Goal: Understand process/instructions: Learn how to perform a task or action

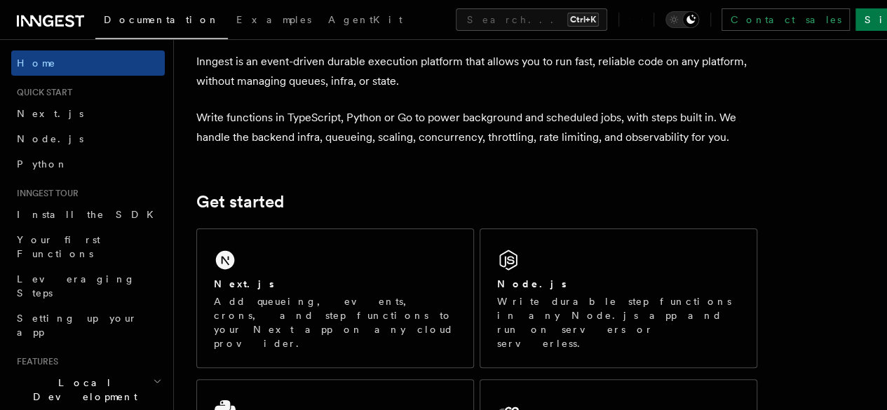
scroll to position [210, 0]
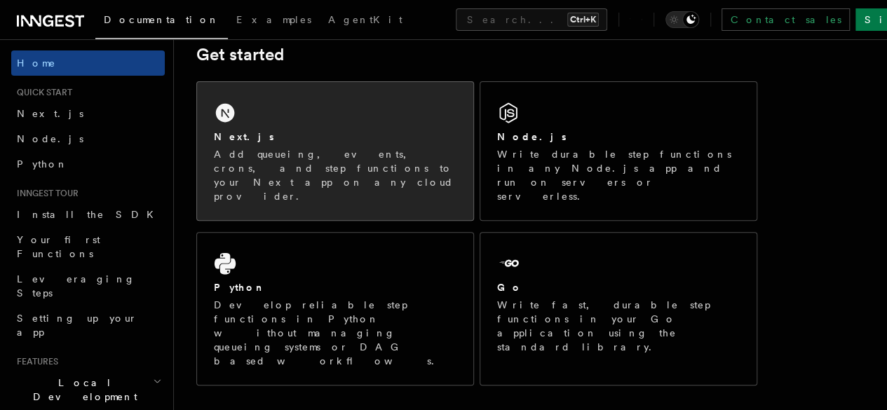
click at [315, 126] on div "Next.js Add queueing, events, crons, and step functions to your Next app on any…" at bounding box center [335, 151] width 276 height 138
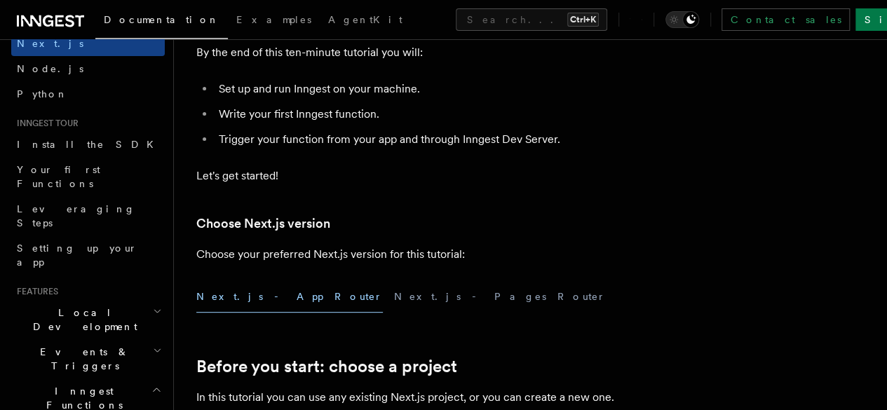
scroll to position [210, 0]
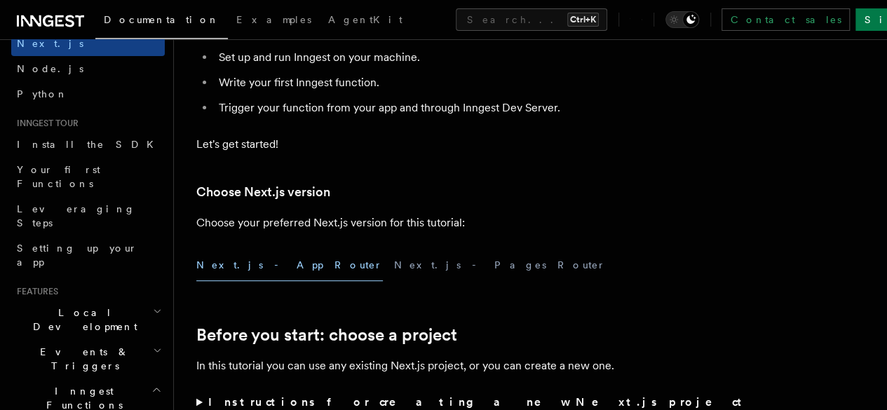
click at [255, 281] on button "Next.js - App Router" at bounding box center [289, 266] width 187 height 32
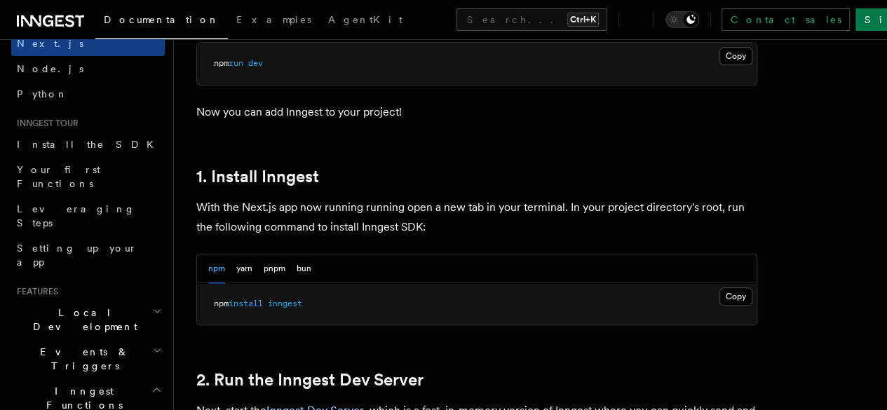
scroll to position [701, 0]
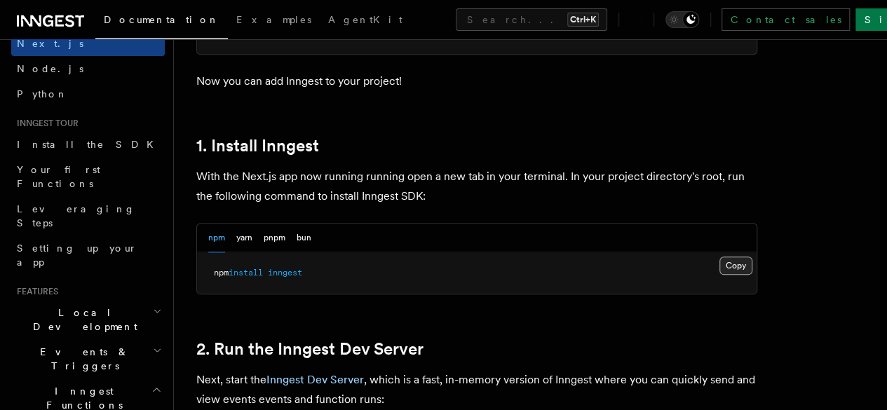
click at [719, 275] on button "Copy Copied" at bounding box center [735, 266] width 33 height 18
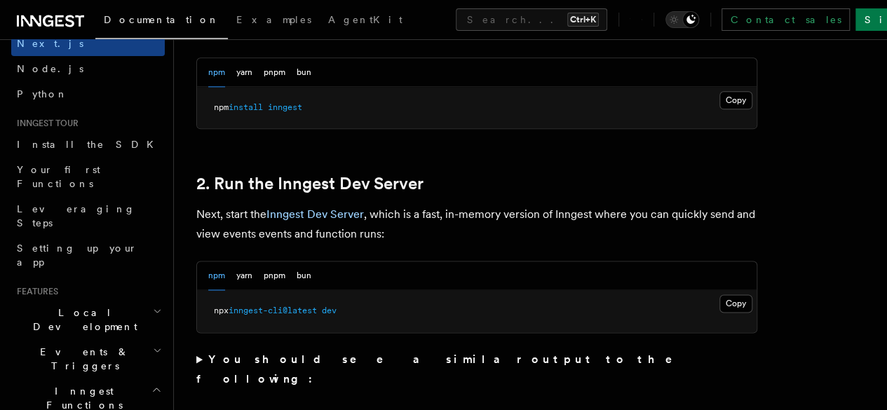
scroll to position [870, 0]
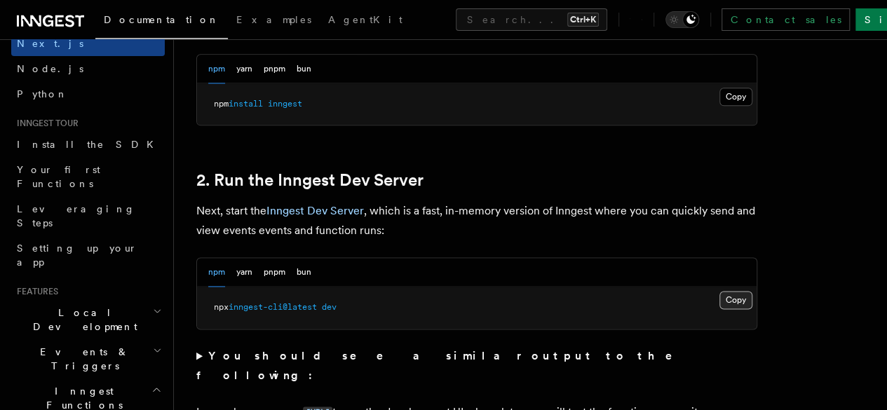
click at [719, 309] on button "Copy Copied" at bounding box center [735, 300] width 33 height 18
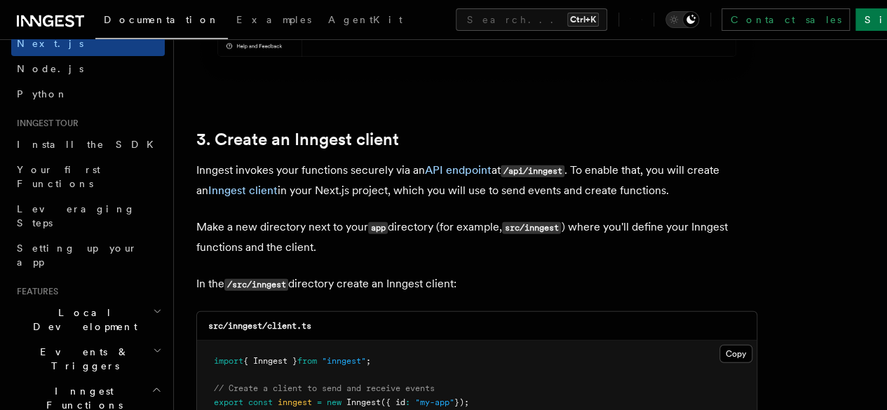
scroll to position [1641, 0]
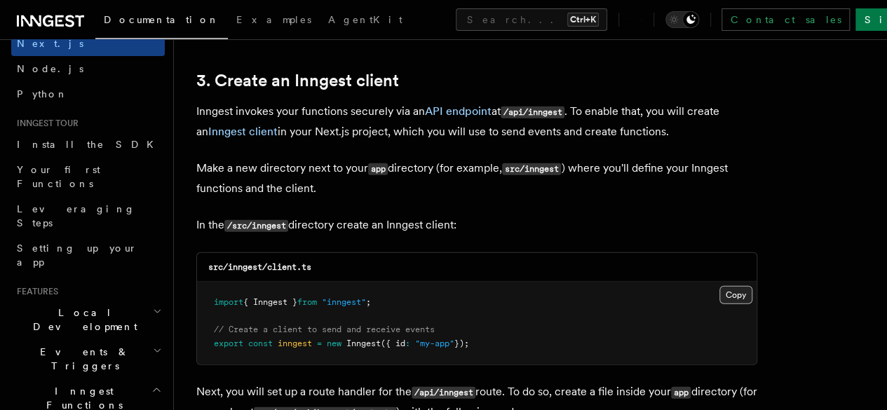
click at [719, 286] on button "Copy Copied" at bounding box center [735, 295] width 33 height 18
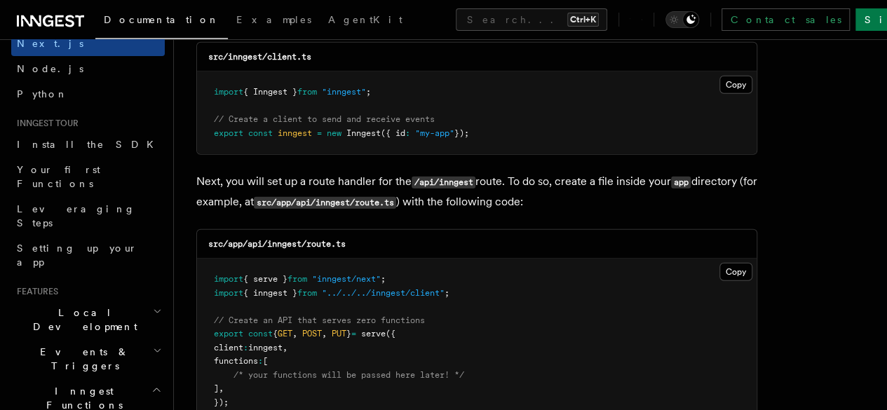
scroll to position [1922, 0]
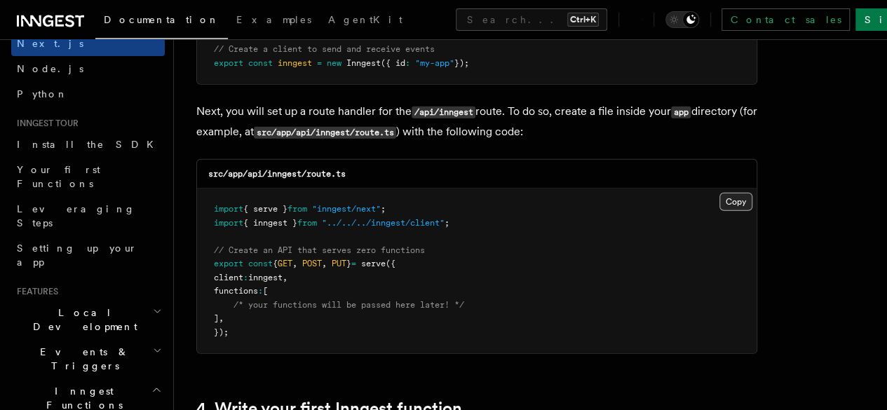
click at [719, 193] on button "Copy Copied" at bounding box center [735, 202] width 33 height 18
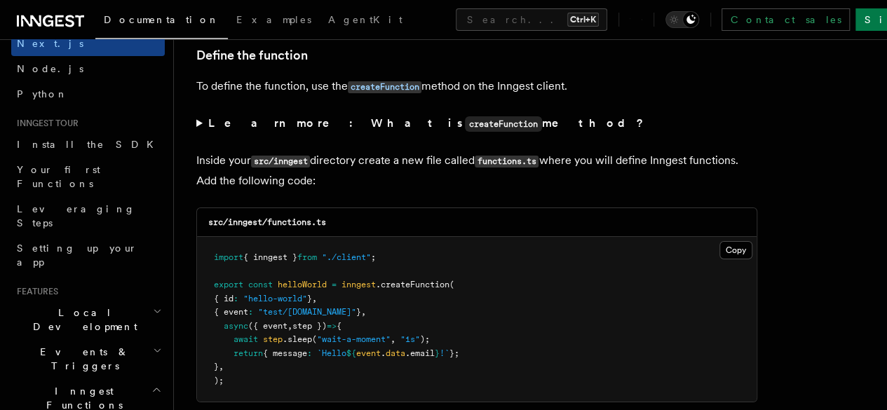
scroll to position [2413, 0]
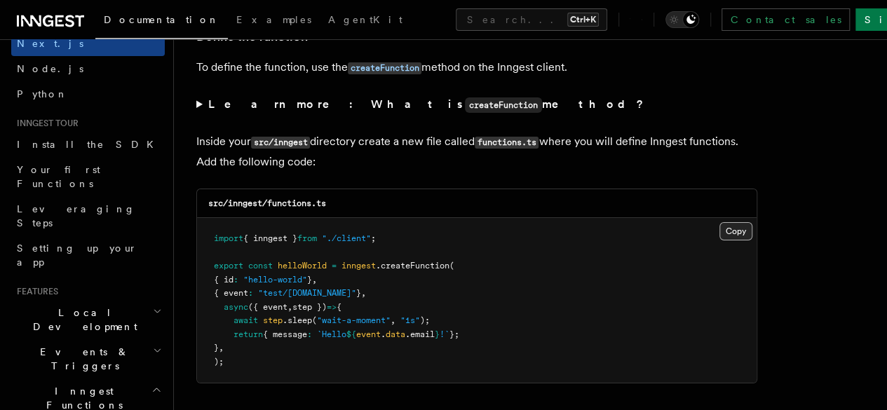
click at [719, 222] on button "Copy Copied" at bounding box center [735, 231] width 33 height 18
click at [23, 25] on icon at bounding box center [50, 21] width 67 height 17
